Goal: Transaction & Acquisition: Book appointment/travel/reservation

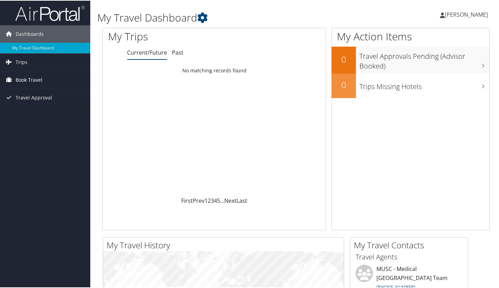
click at [29, 77] on span "Book Travel" at bounding box center [29, 79] width 27 height 17
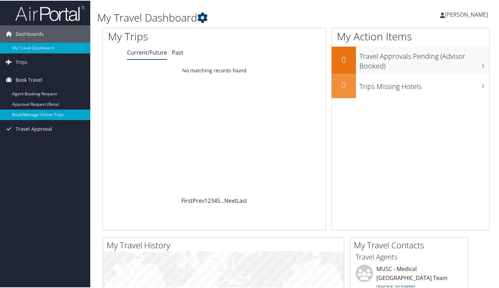
click at [38, 113] on link "Book/Manage Online Trips" at bounding box center [45, 114] width 90 height 10
